Goal: Transaction & Acquisition: Purchase product/service

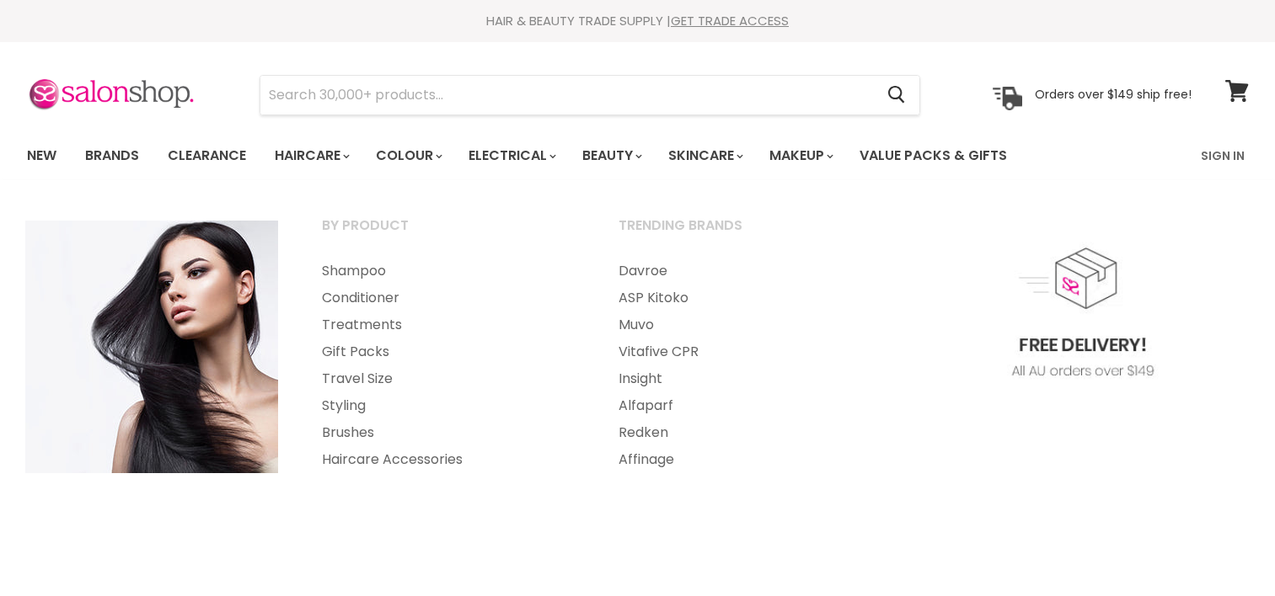
select select "manual"
click at [350, 271] on link "Shampoo" at bounding box center [447, 271] width 293 height 27
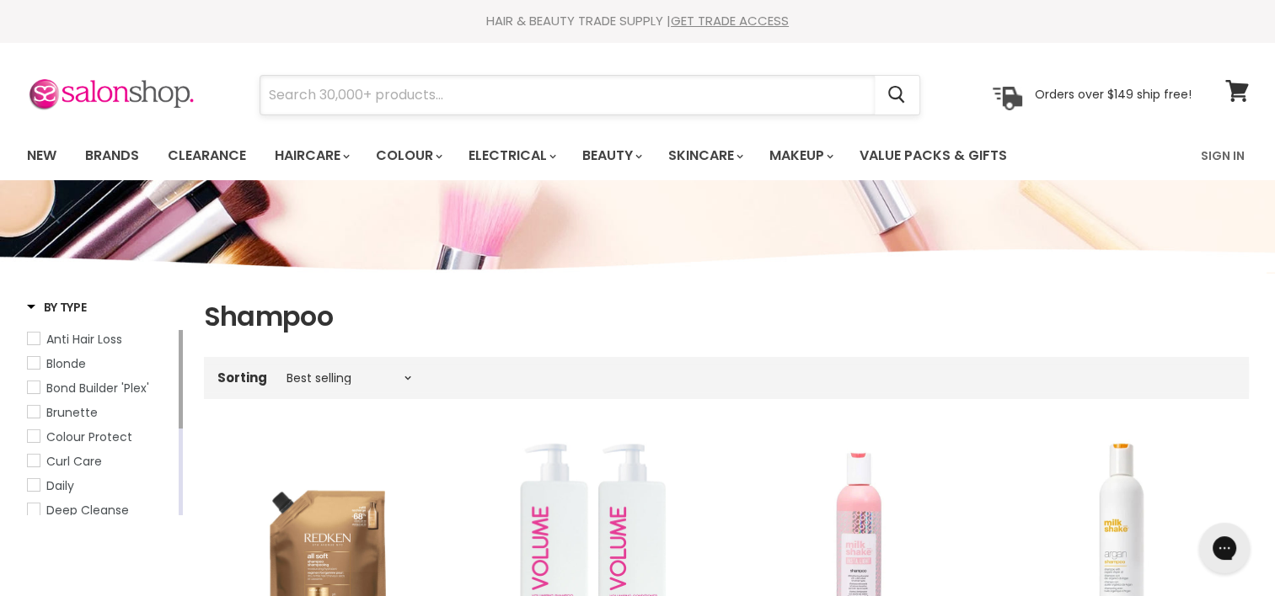
click at [277, 93] on input "Search" at bounding box center [567, 95] width 614 height 39
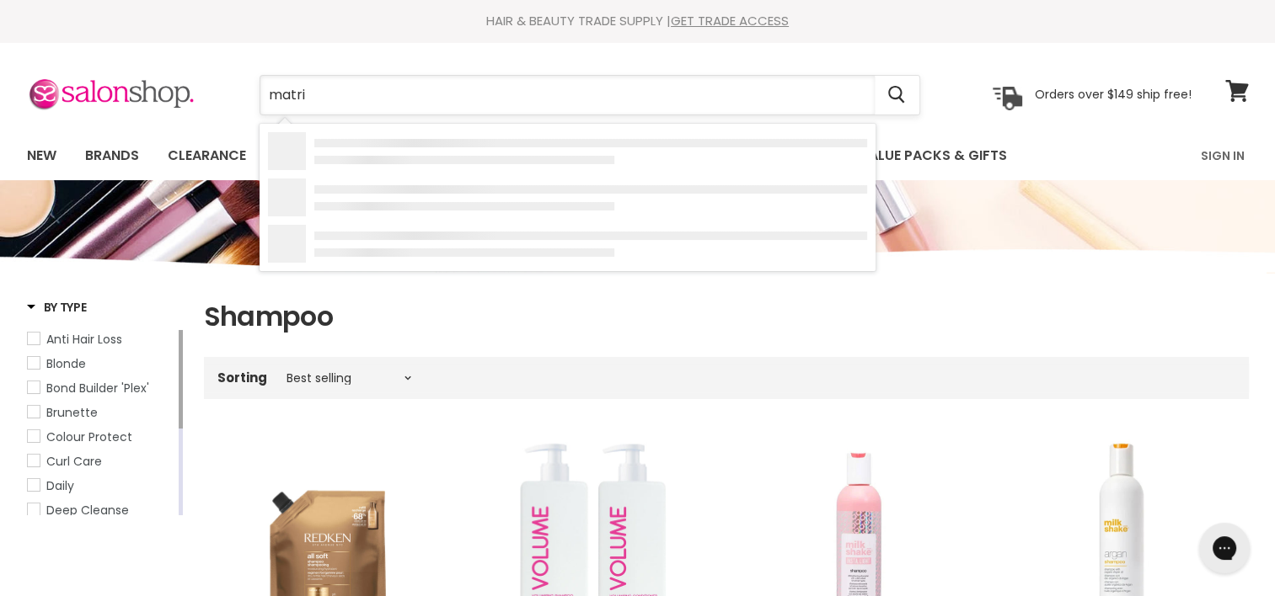
type input "matrix"
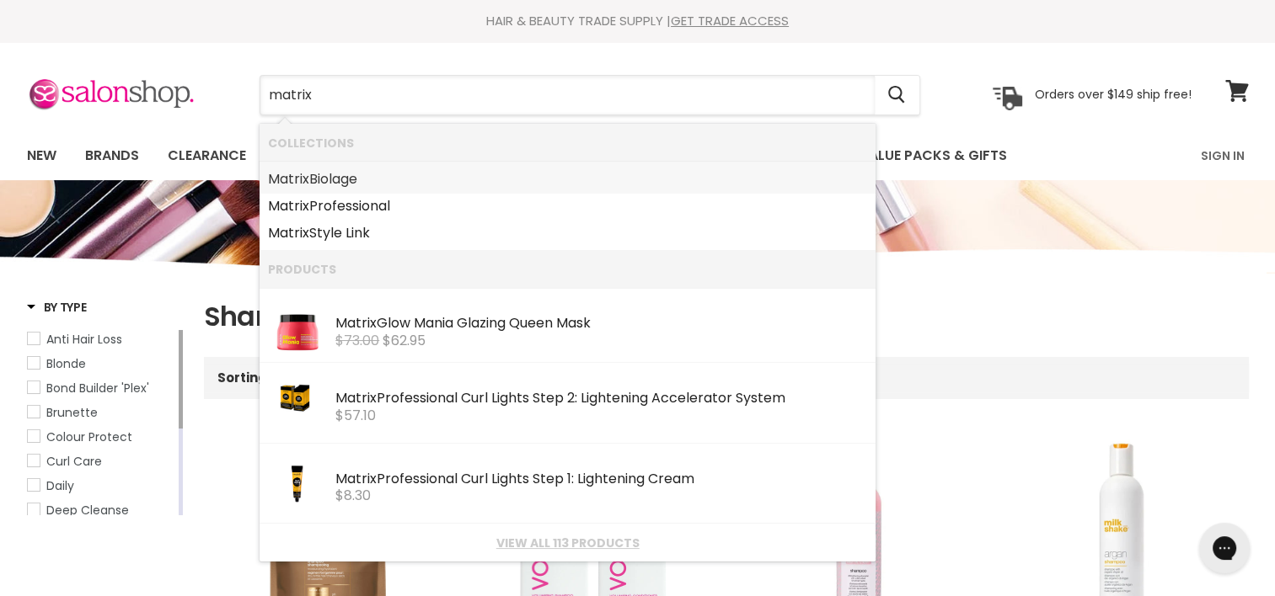
click at [317, 178] on link "Matrix Biolage" at bounding box center [567, 179] width 599 height 27
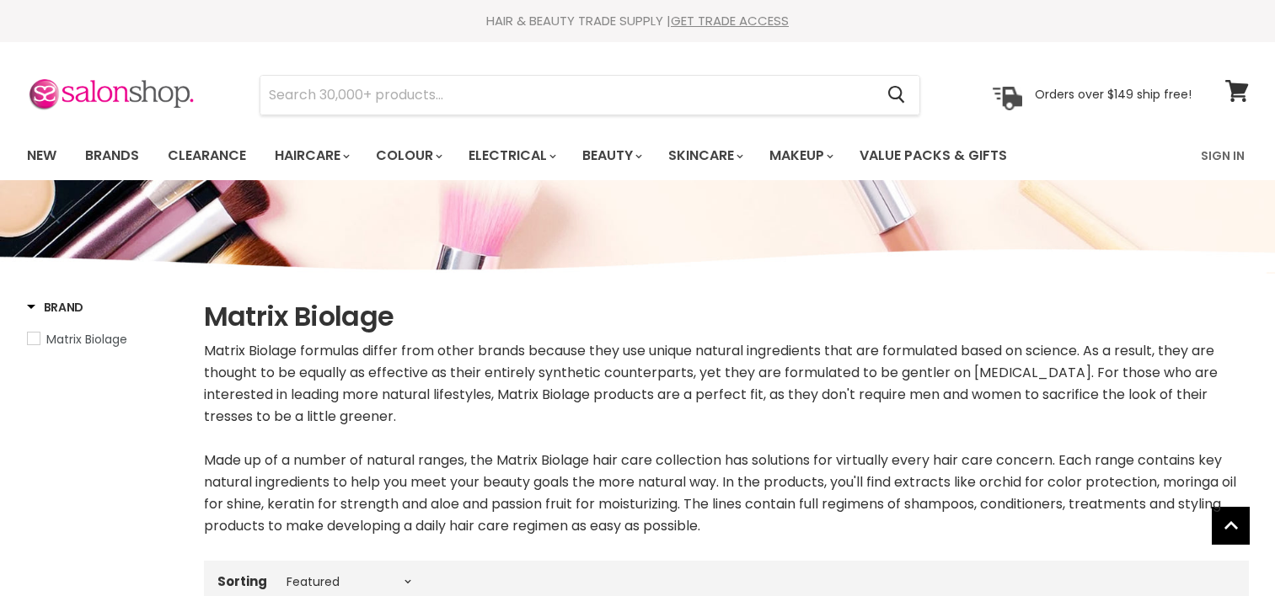
select select "manual"
